Goal: Information Seeking & Learning: Compare options

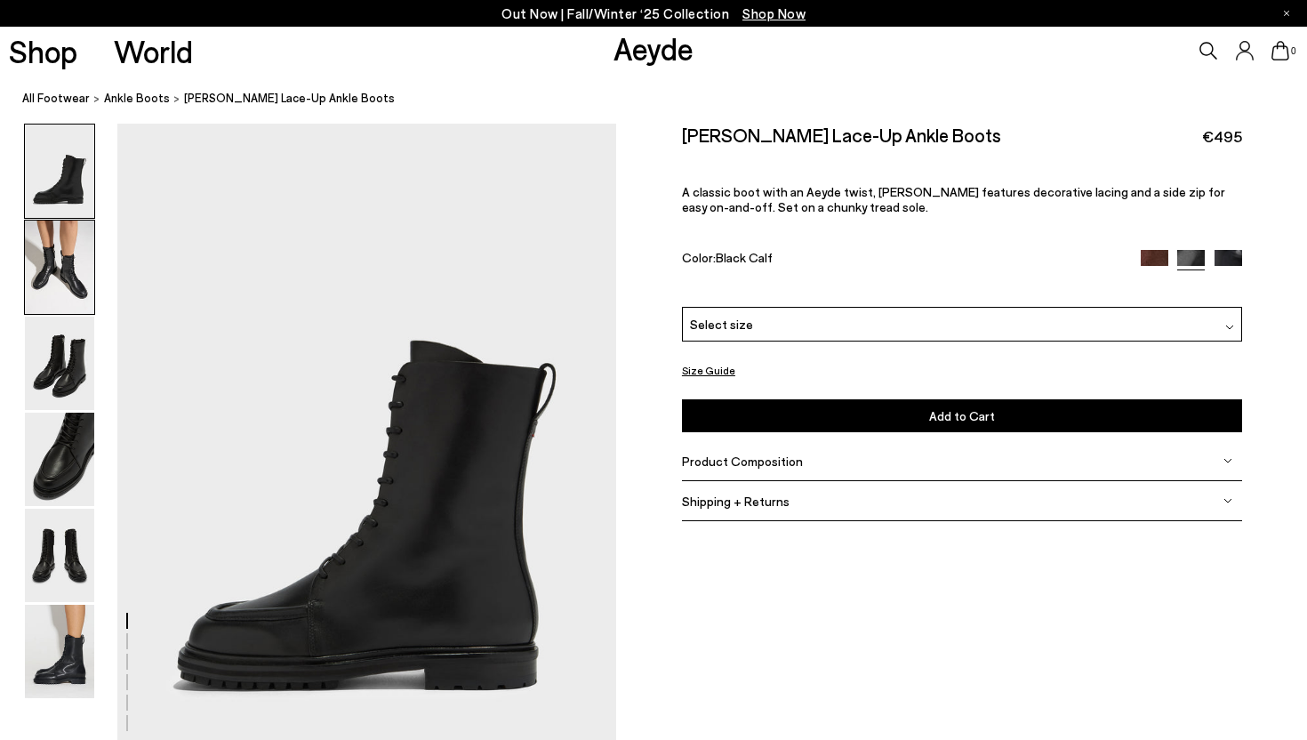
click at [63, 264] on img at bounding box center [59, 266] width 69 height 93
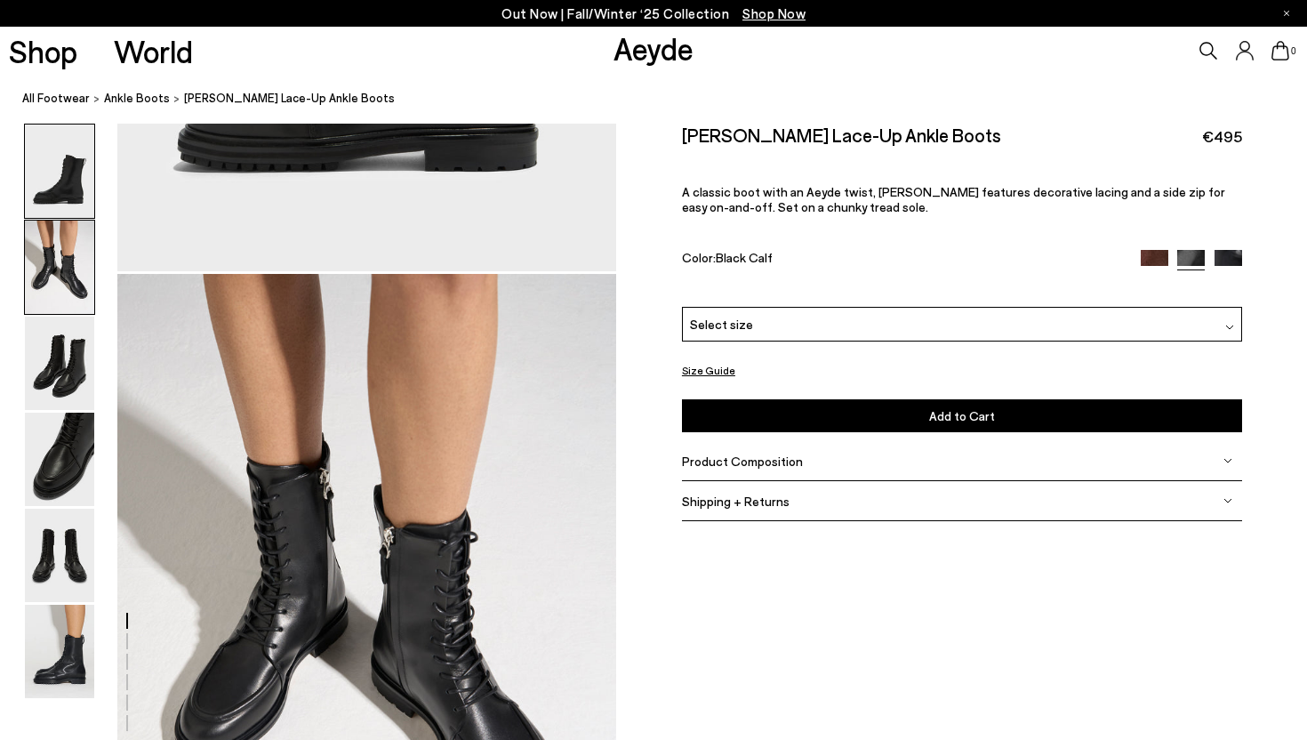
scroll to position [669, 0]
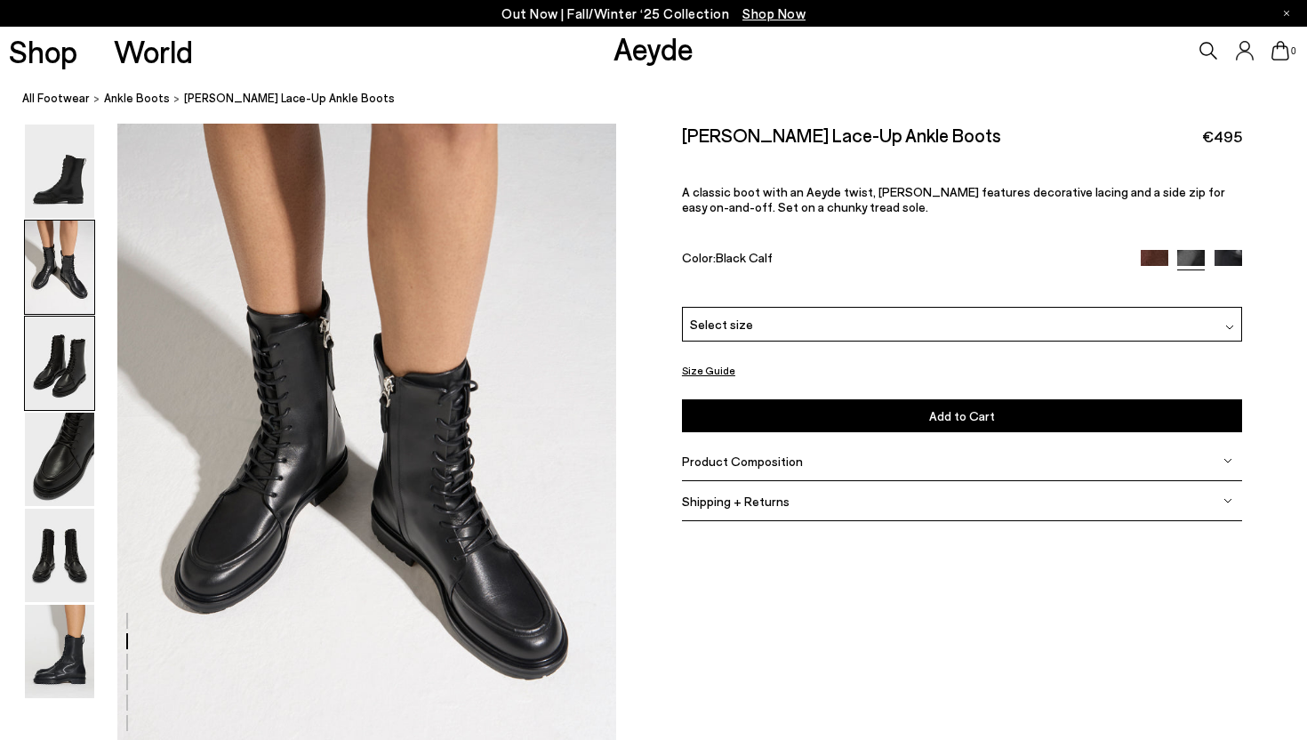
click at [65, 341] on img at bounding box center [59, 362] width 69 height 93
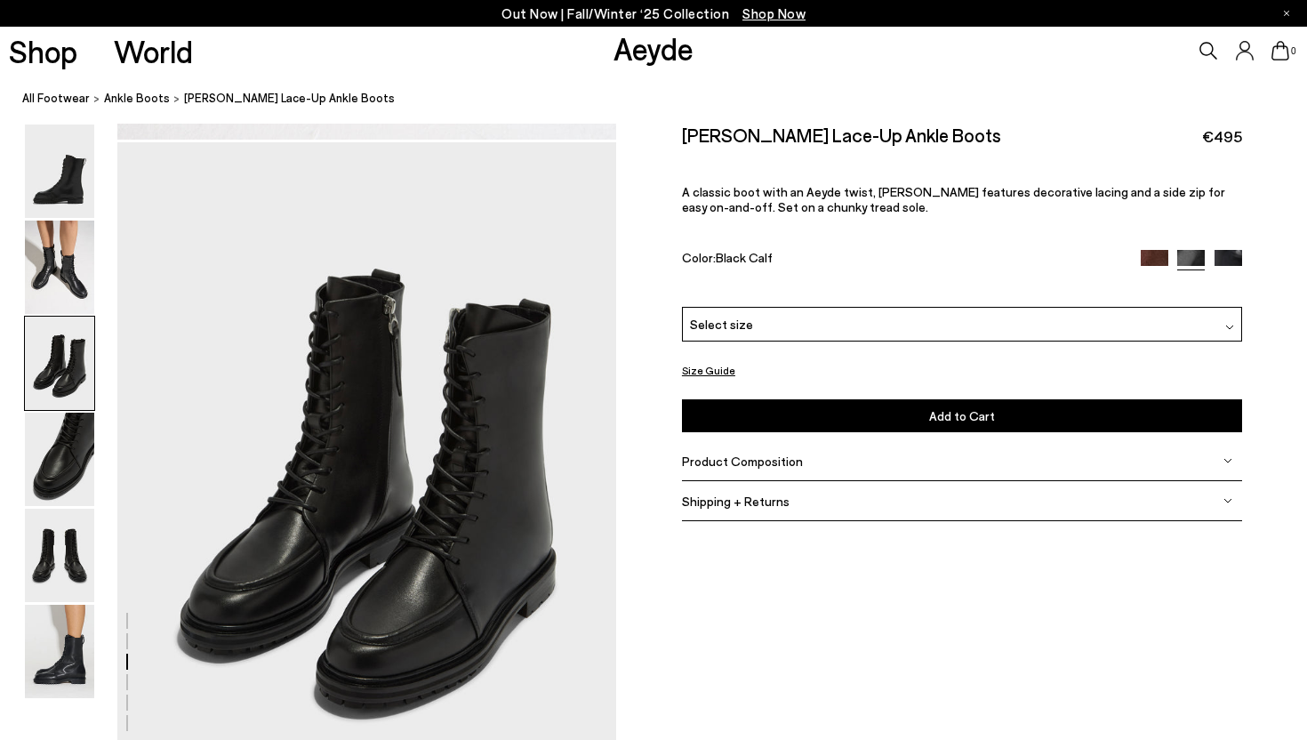
scroll to position [1338, 0]
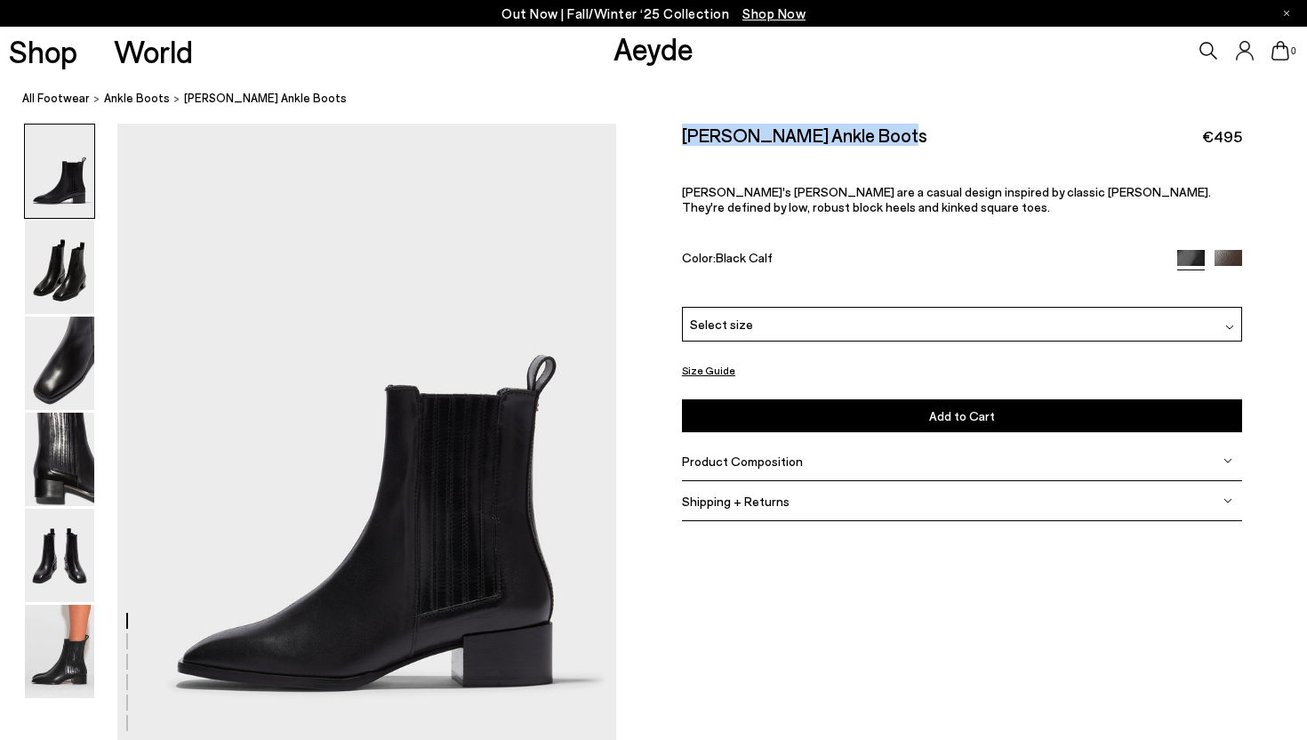
drag, startPoint x: 888, startPoint y: 130, endPoint x: 655, endPoint y: 138, distance: 233.0
click at [655, 138] on div "Size Guide Shoes Belt Our shoes come in European sizing. The easiest way to mea…" at bounding box center [961, 334] width 691 height 420
copy h2 "Neil Leather Ankle Boots"
click at [73, 366] on img at bounding box center [59, 362] width 69 height 93
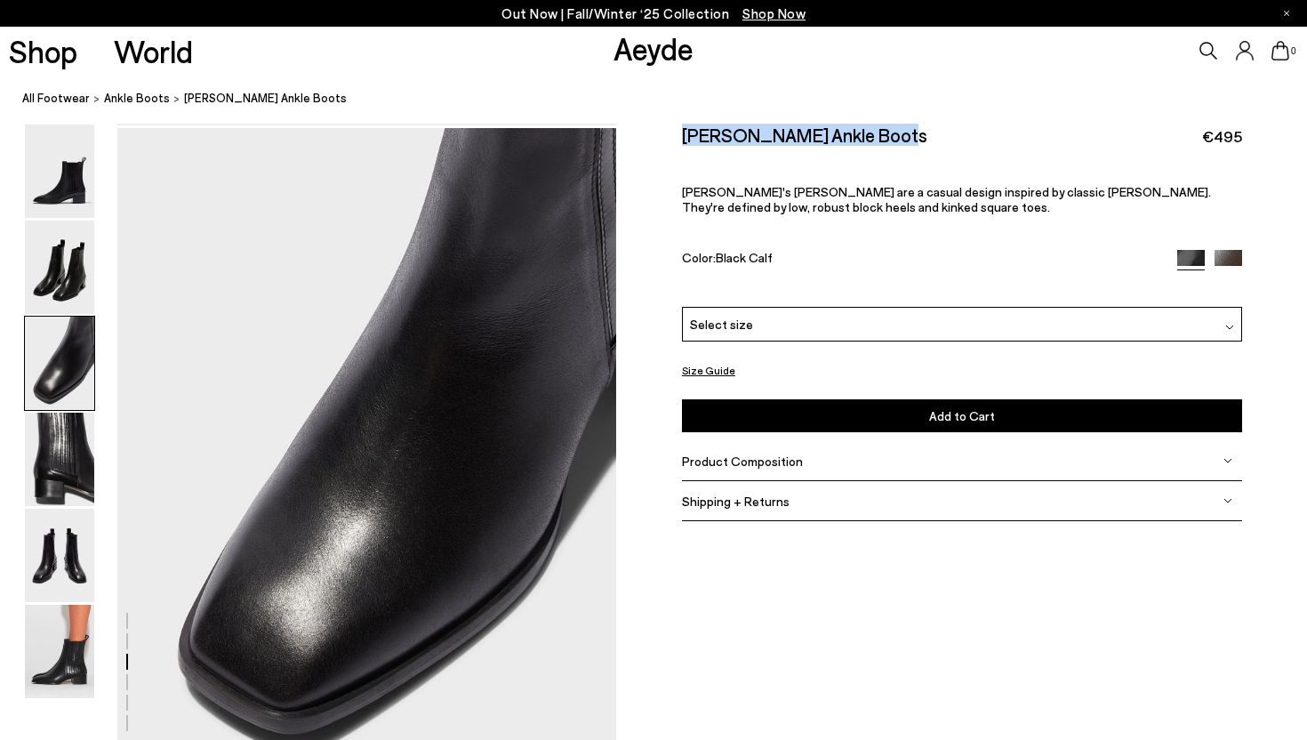
scroll to position [1338, 0]
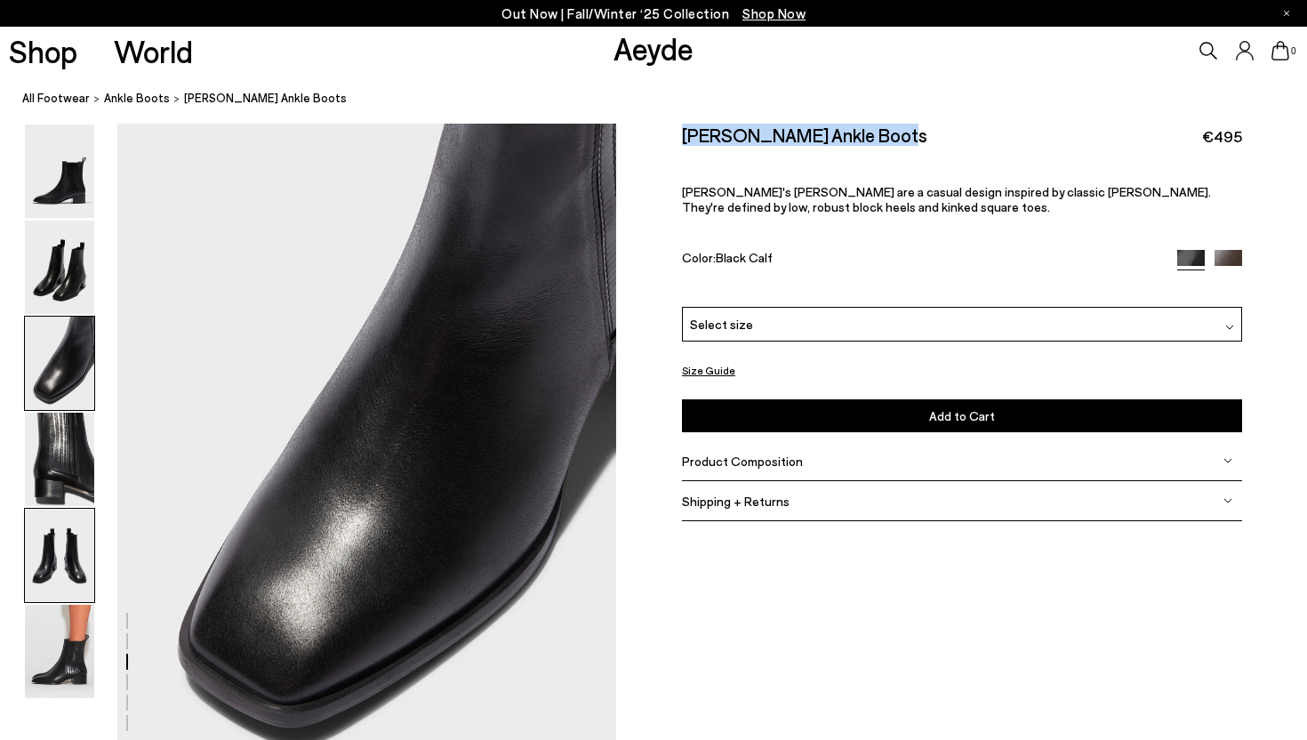
click at [68, 566] on img at bounding box center [59, 554] width 69 height 93
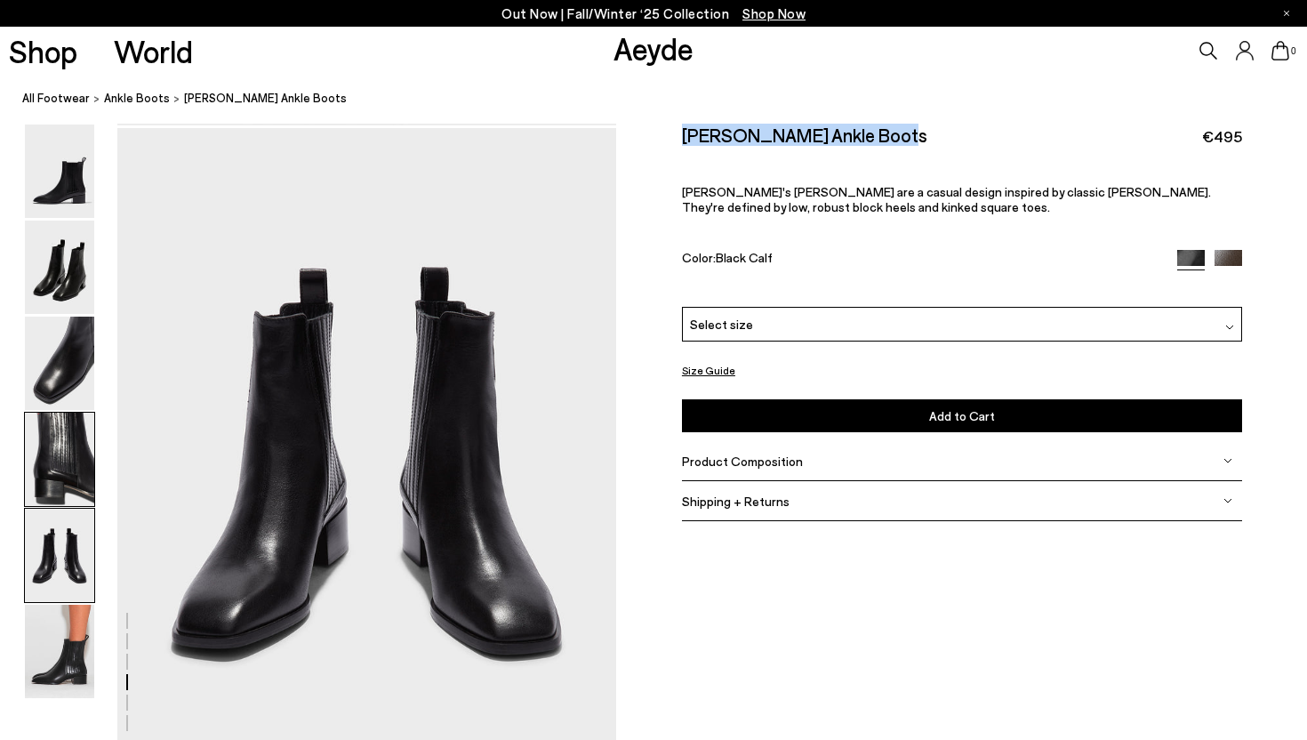
scroll to position [2674, 0]
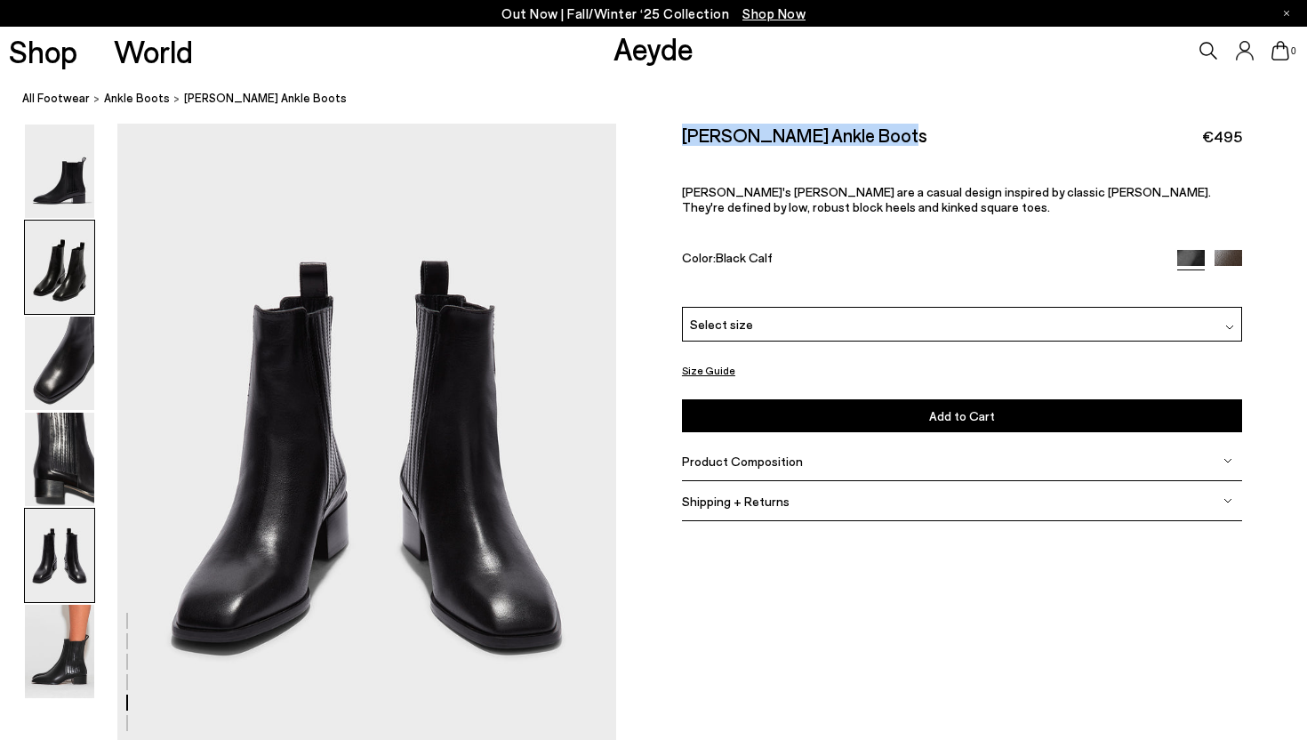
click at [70, 269] on img at bounding box center [59, 266] width 69 height 93
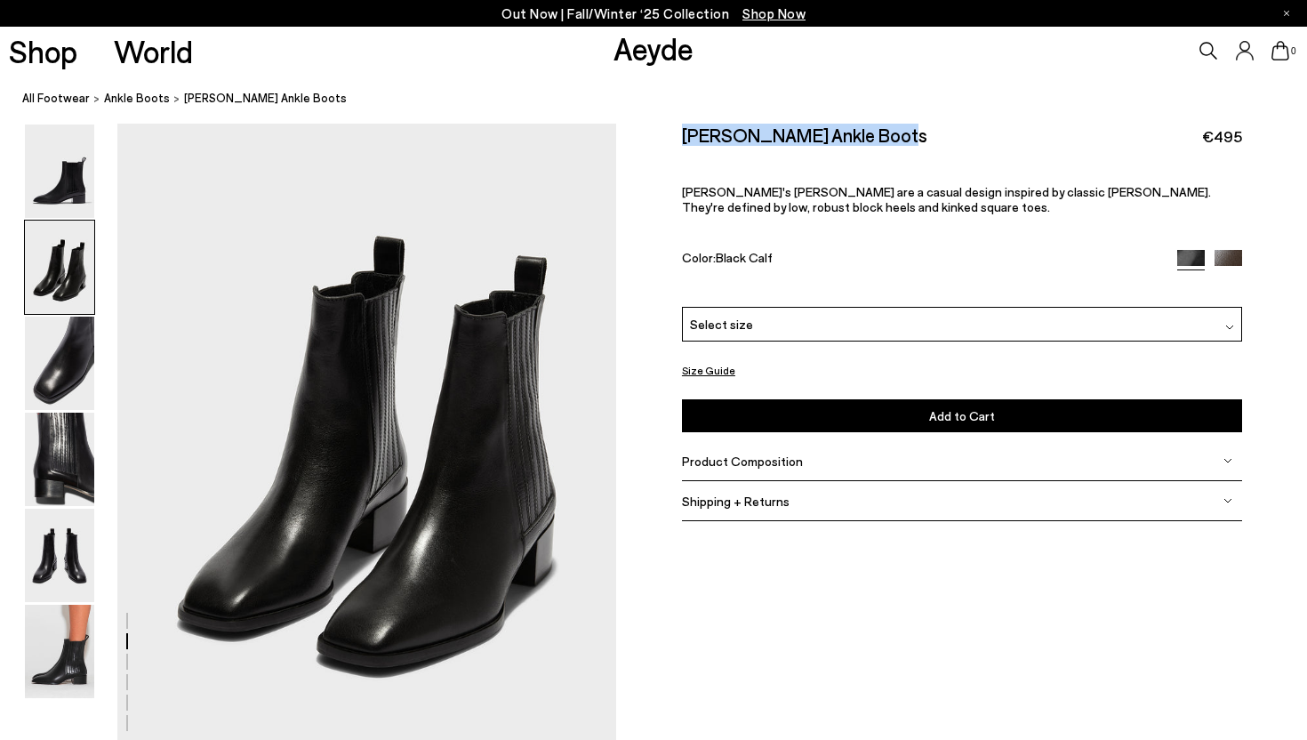
scroll to position [669, 0]
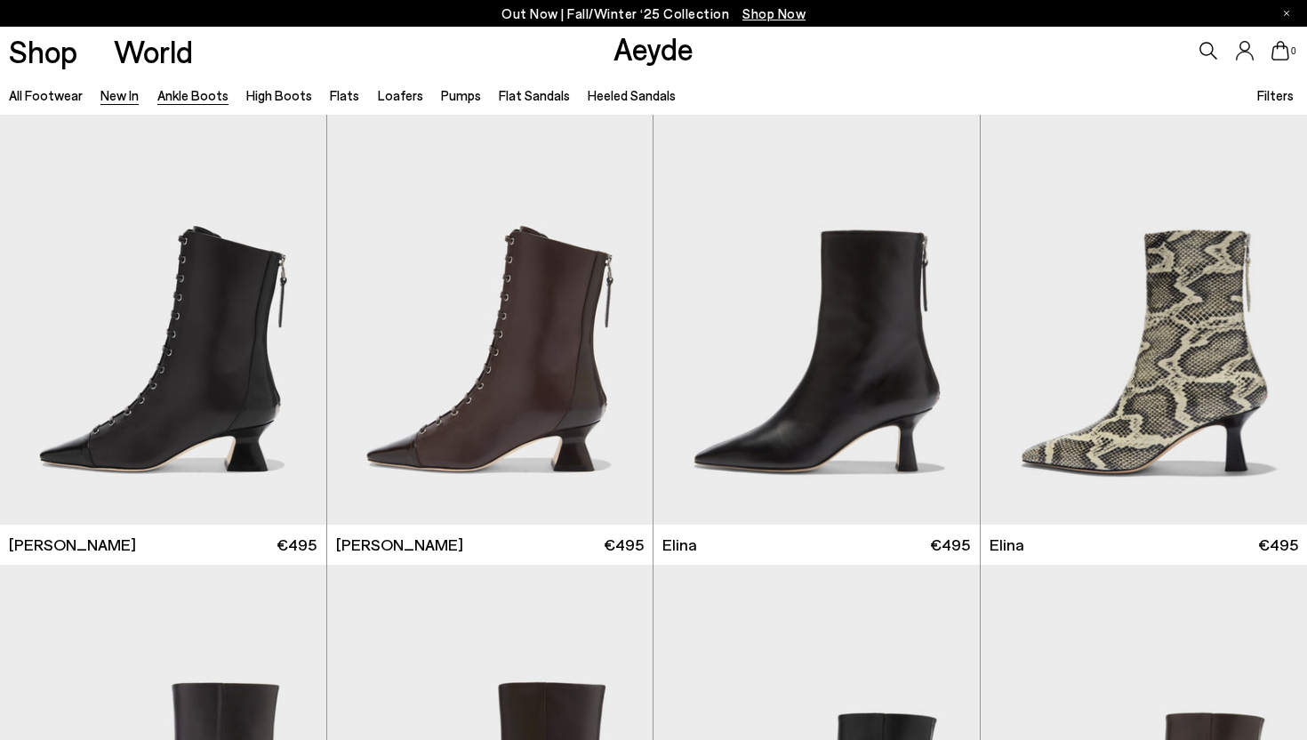
click at [109, 91] on link "New In" at bounding box center [119, 95] width 38 height 16
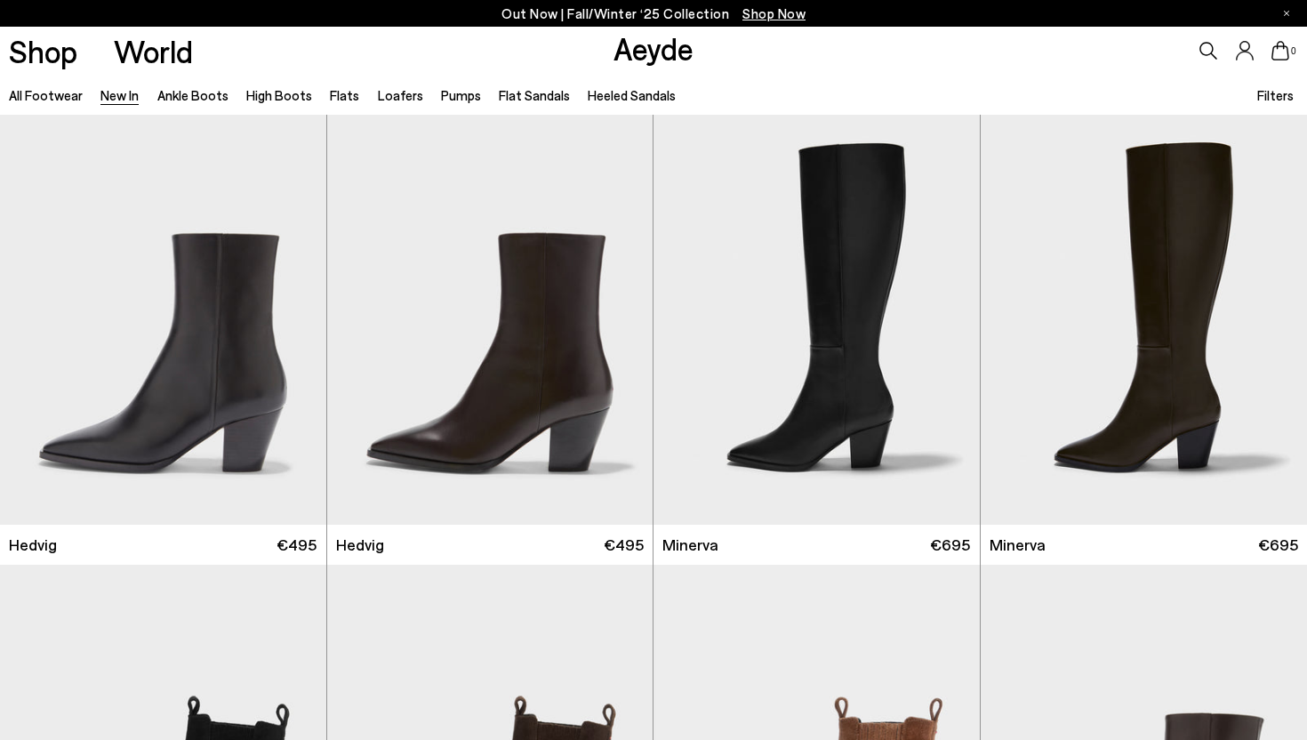
click at [55, 96] on link "All Footwear" at bounding box center [46, 95] width 74 height 16
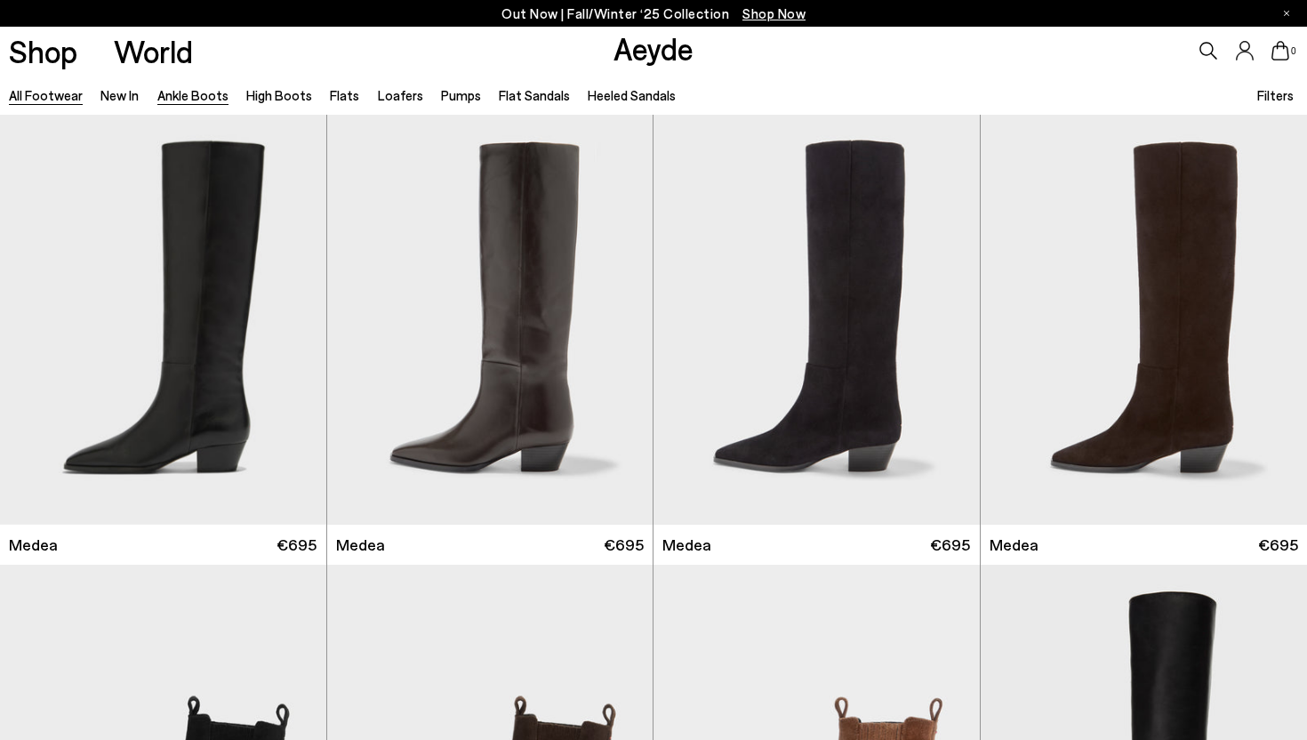
click at [191, 96] on link "Ankle Boots" at bounding box center [192, 95] width 71 height 16
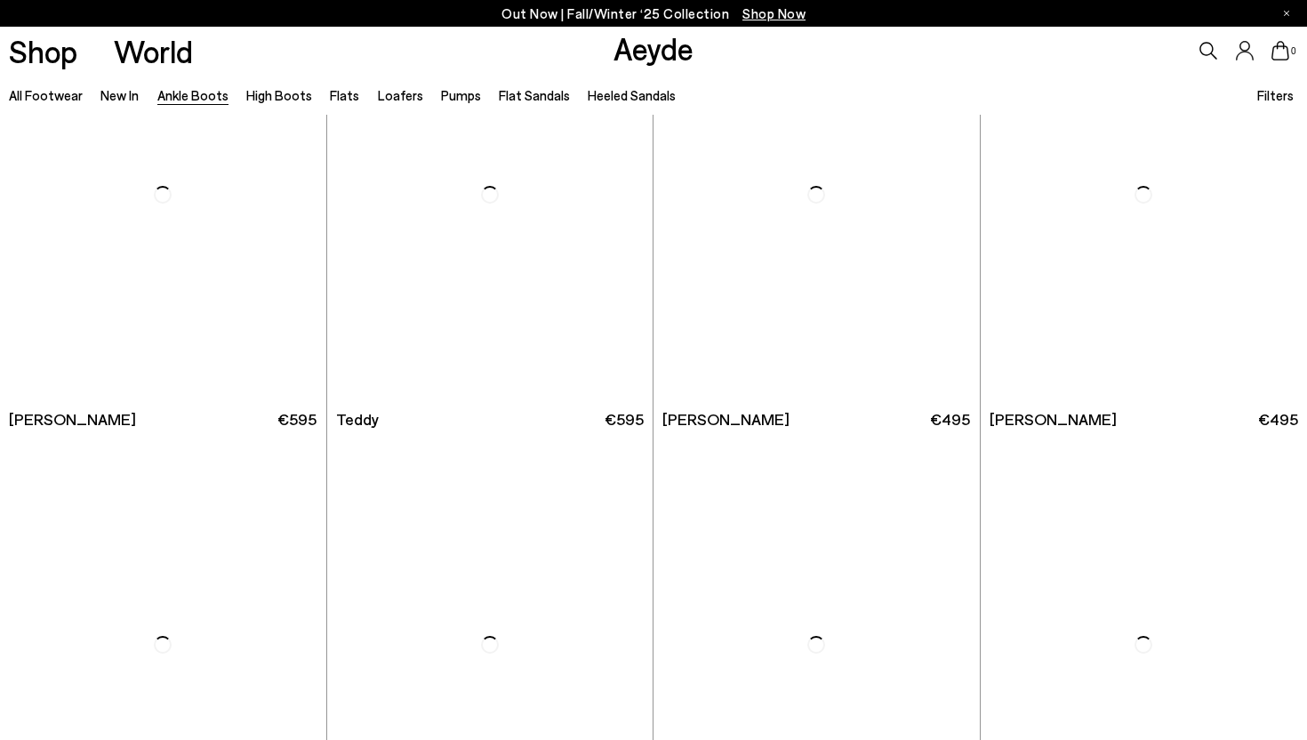
scroll to position [5971, 0]
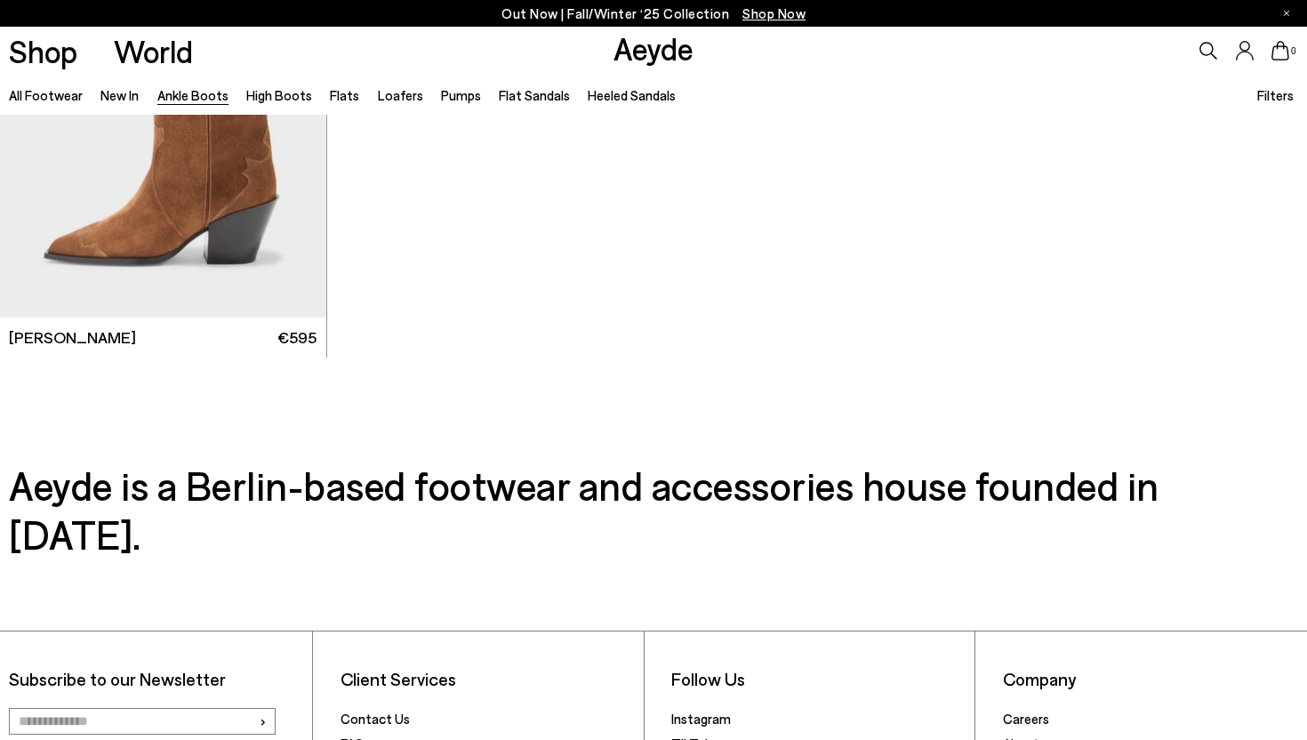
scroll to position [9579, 0]
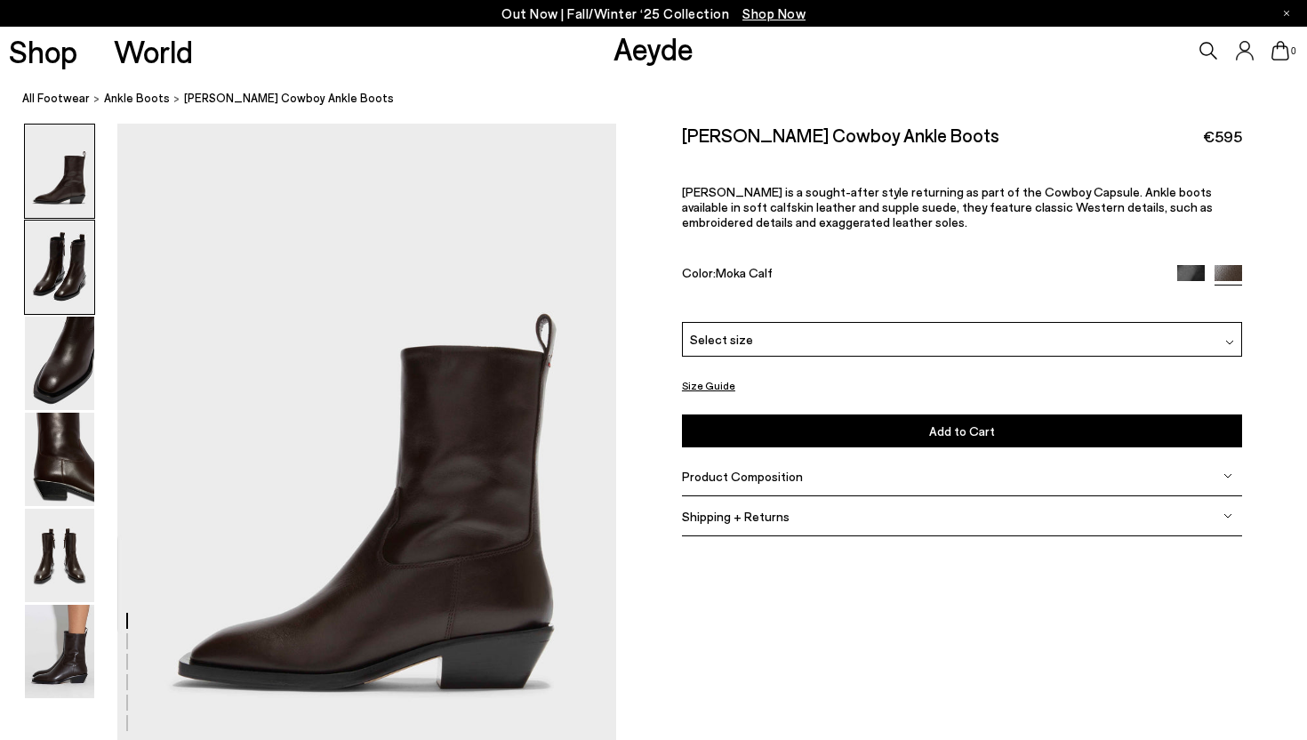
click at [56, 283] on img at bounding box center [59, 266] width 69 height 93
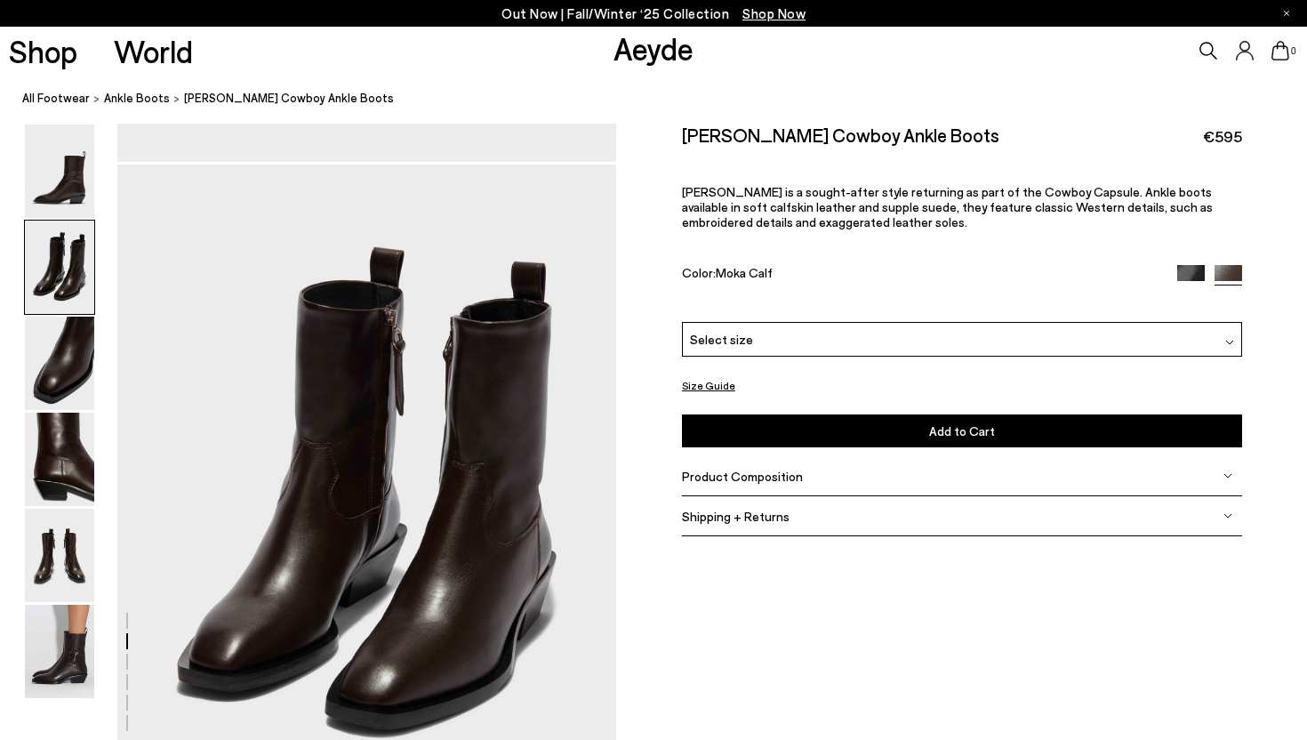
scroll to position [669, 0]
